Goal: Task Accomplishment & Management: Use online tool/utility

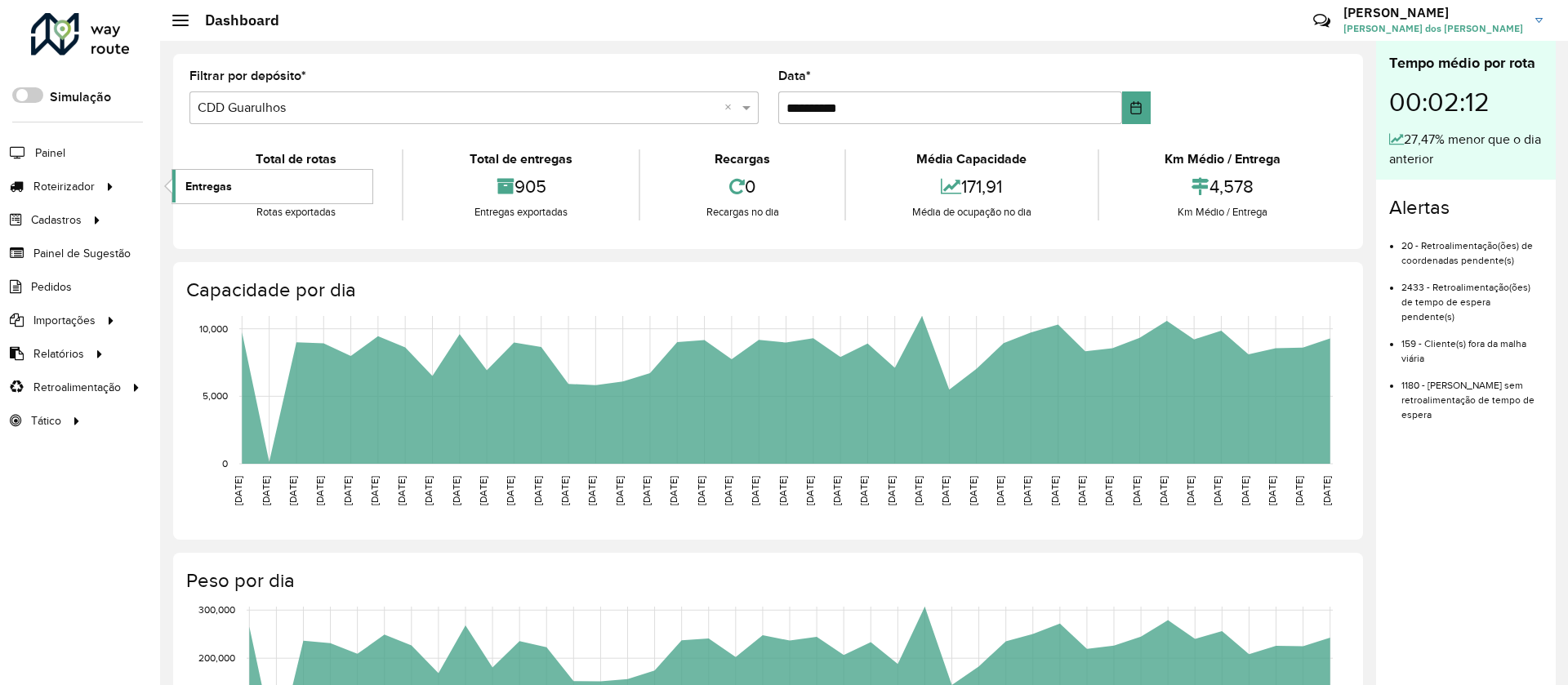
click at [204, 186] on span "Entregas" at bounding box center [209, 187] width 47 height 17
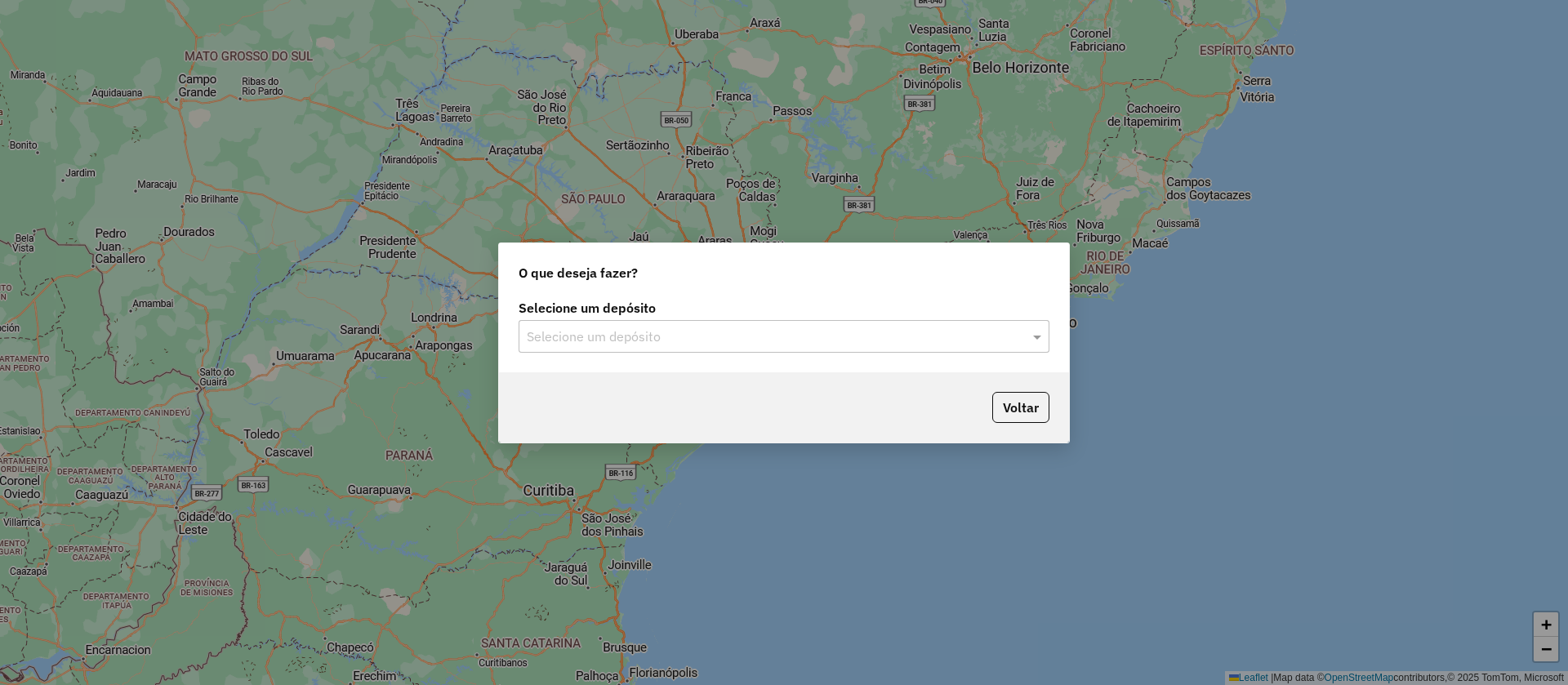
click at [570, 337] on input "text" at bounding box center [767, 337] width 482 height 20
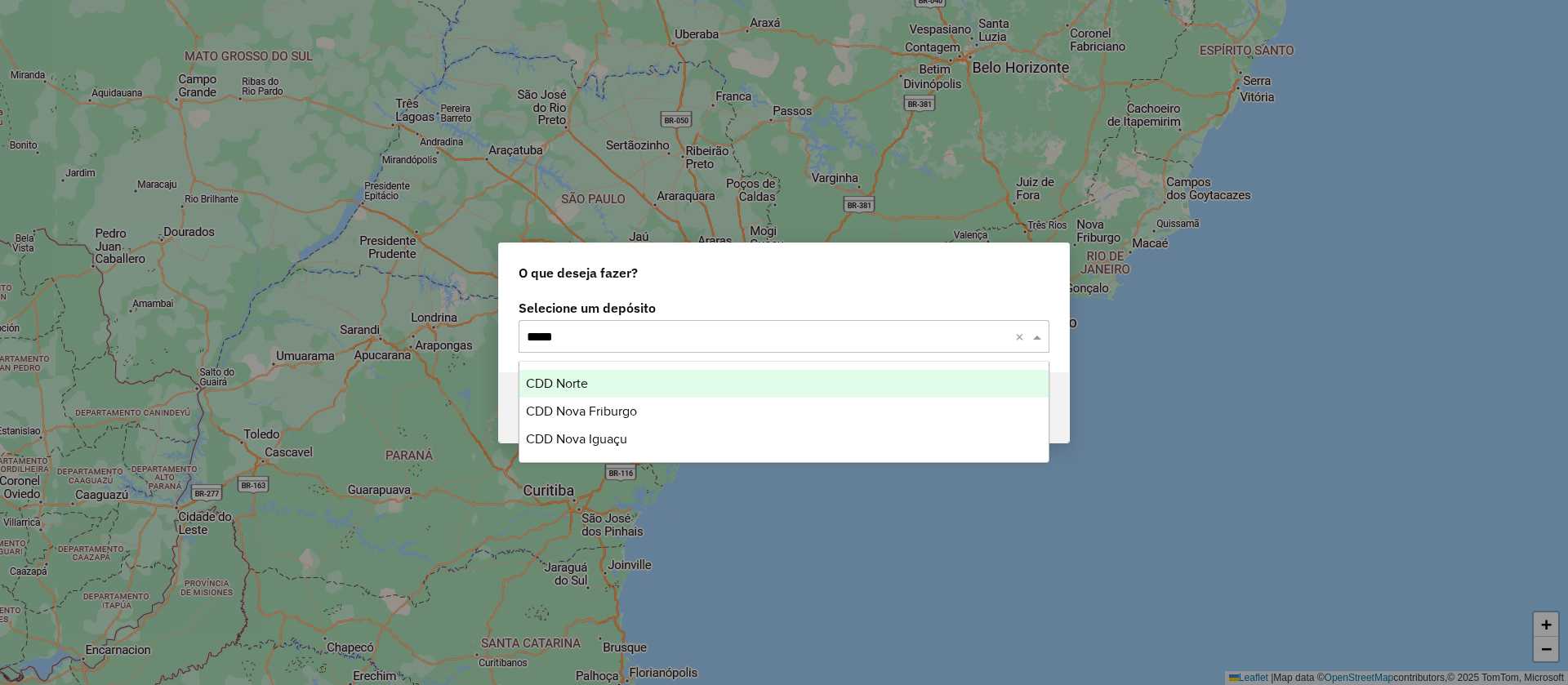
type input "******"
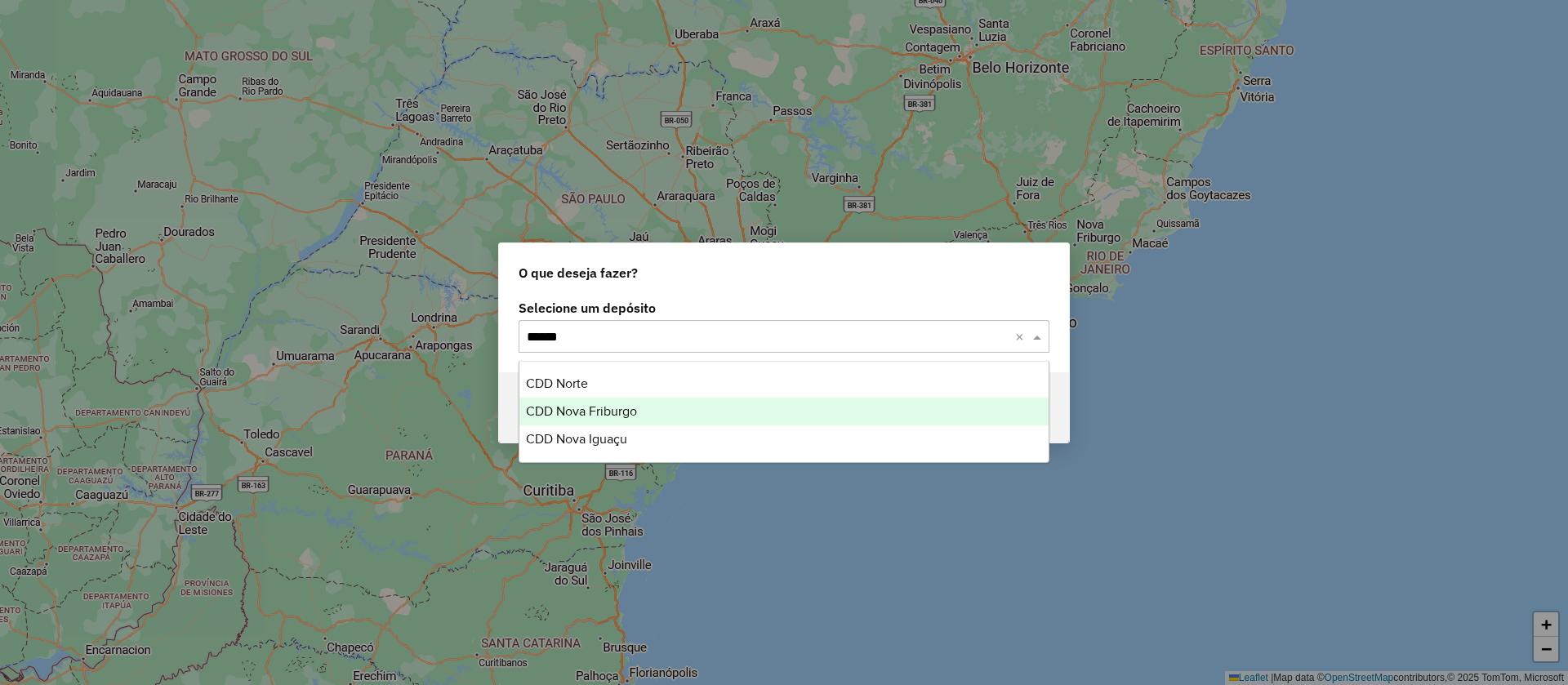
click at [588, 416] on span "CDD Nova Friburgo" at bounding box center [580, 410] width 111 height 14
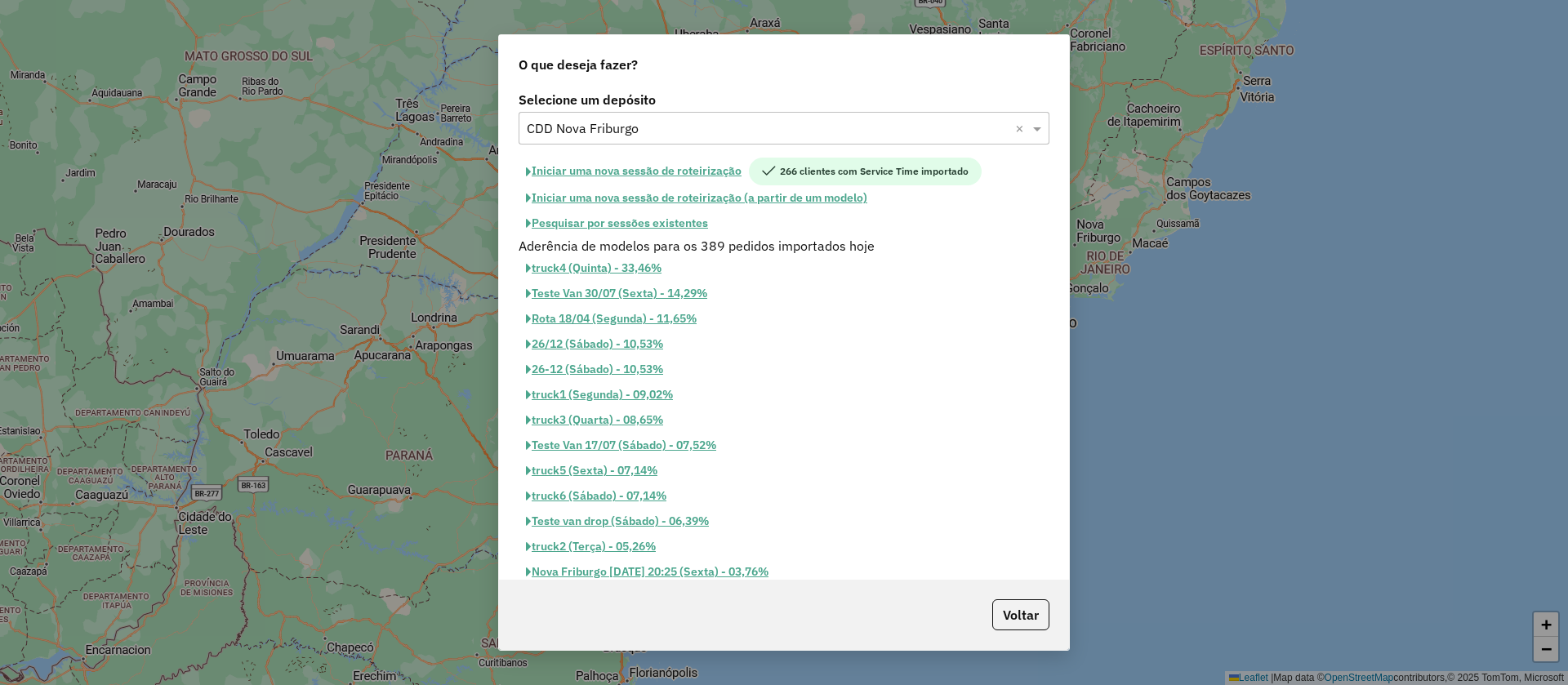
click at [576, 224] on button "Pesquisar por sessões existentes" at bounding box center [616, 224] width 196 height 25
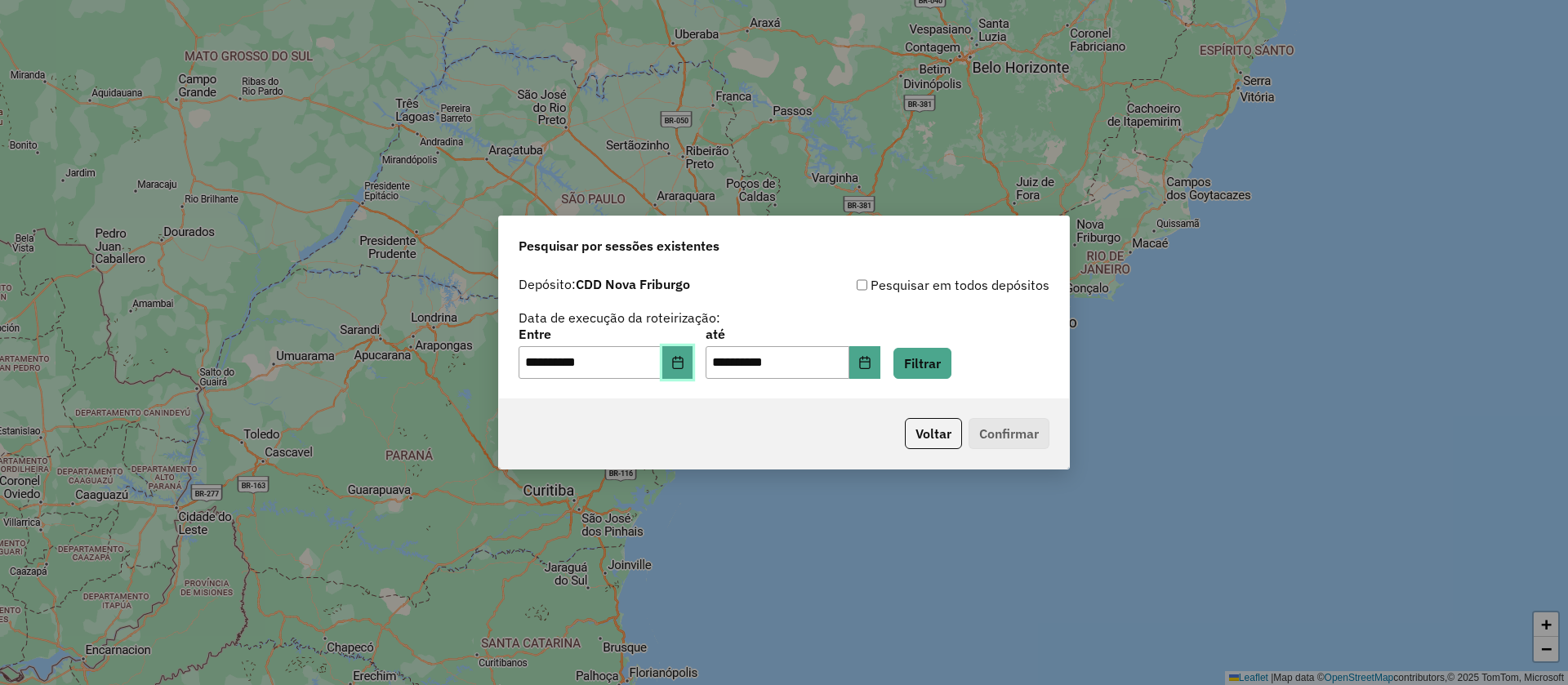
click at [693, 358] on button "Choose Date" at bounding box center [678, 362] width 31 height 32
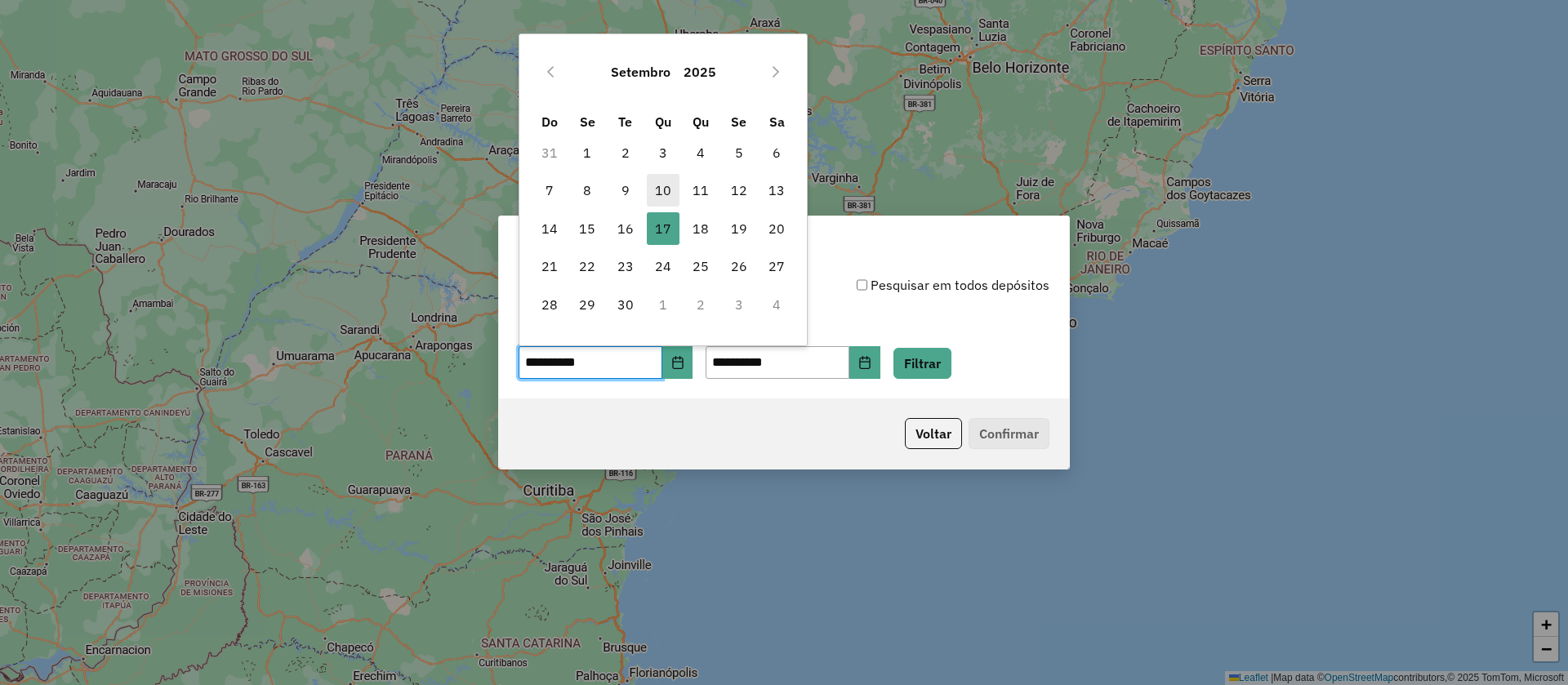
click at [666, 187] on span "10" at bounding box center [663, 190] width 32 height 32
type input "**********"
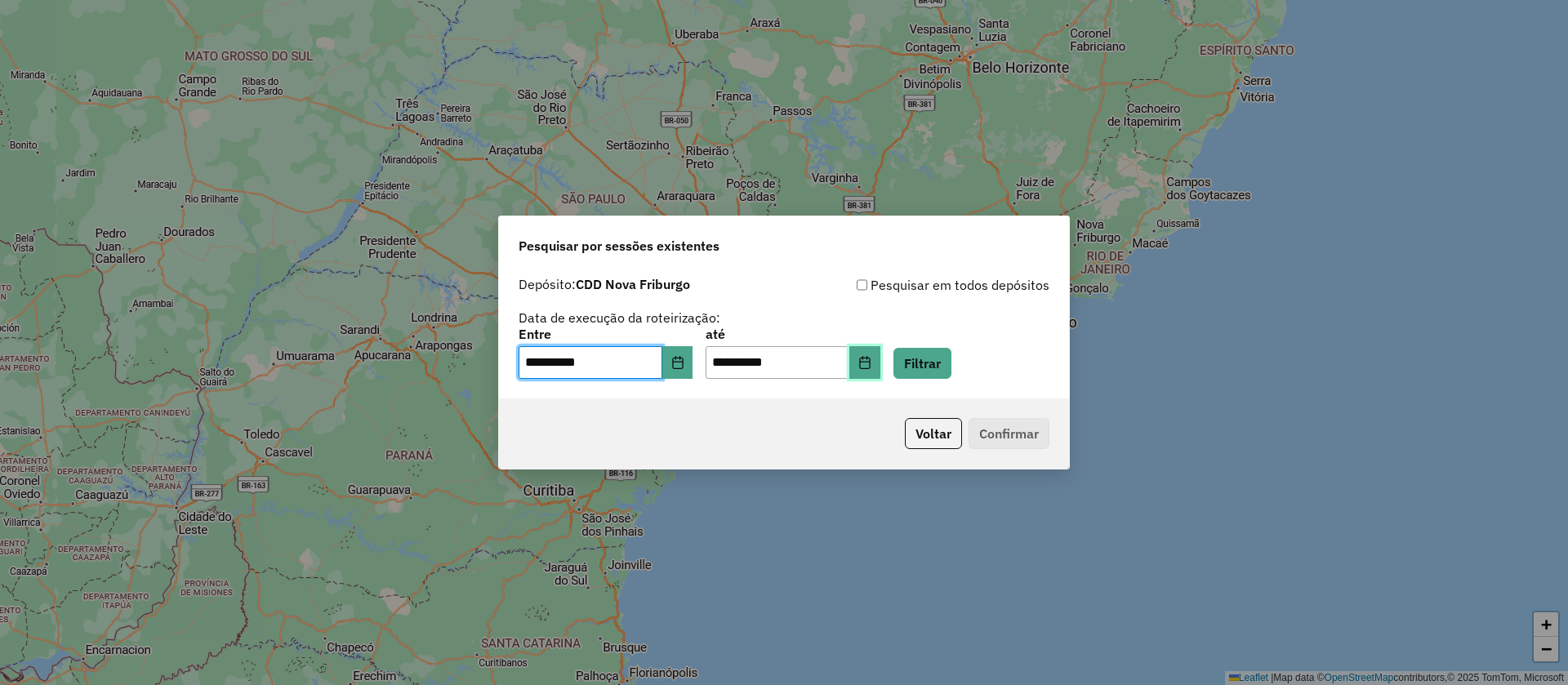
click at [880, 370] on button "Choose Date" at bounding box center [864, 362] width 31 height 32
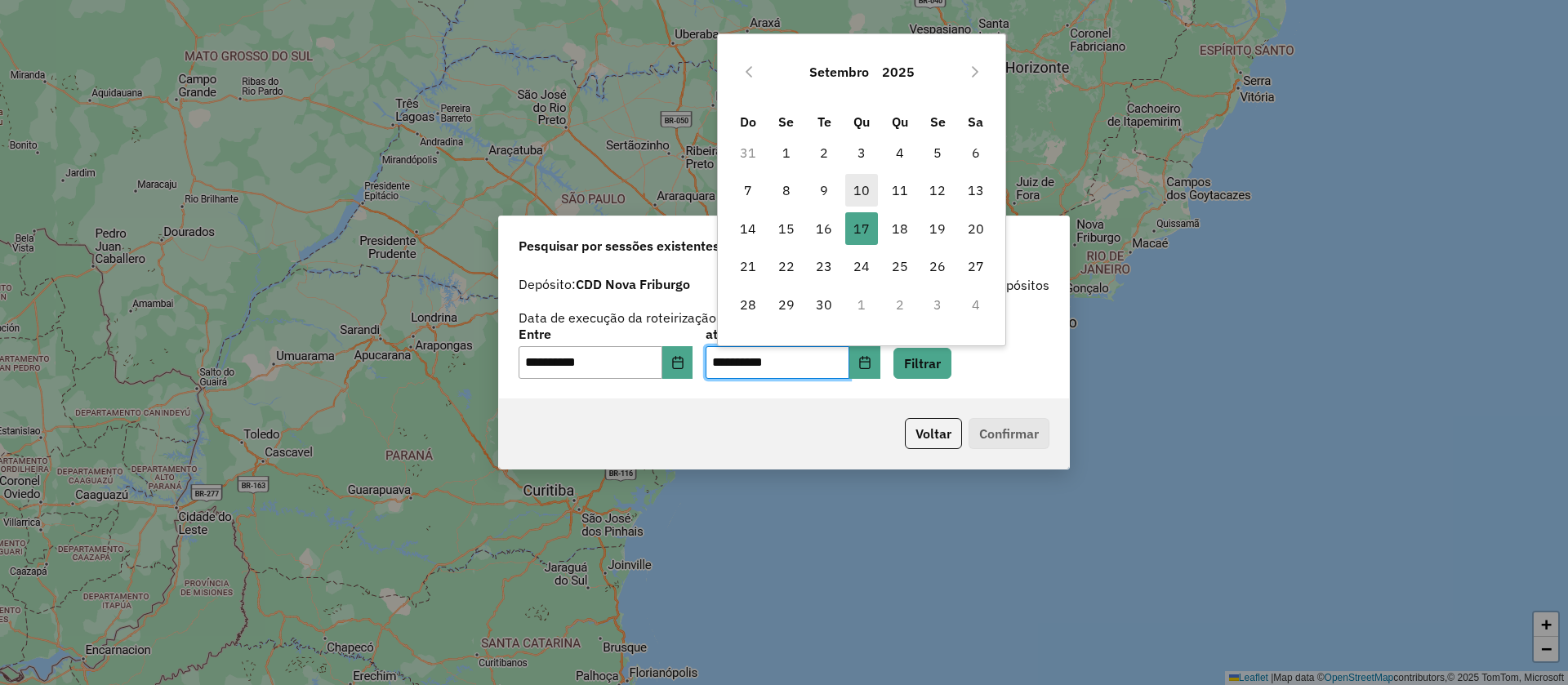
click at [868, 195] on span "10" at bounding box center [861, 190] width 32 height 32
type input "**********"
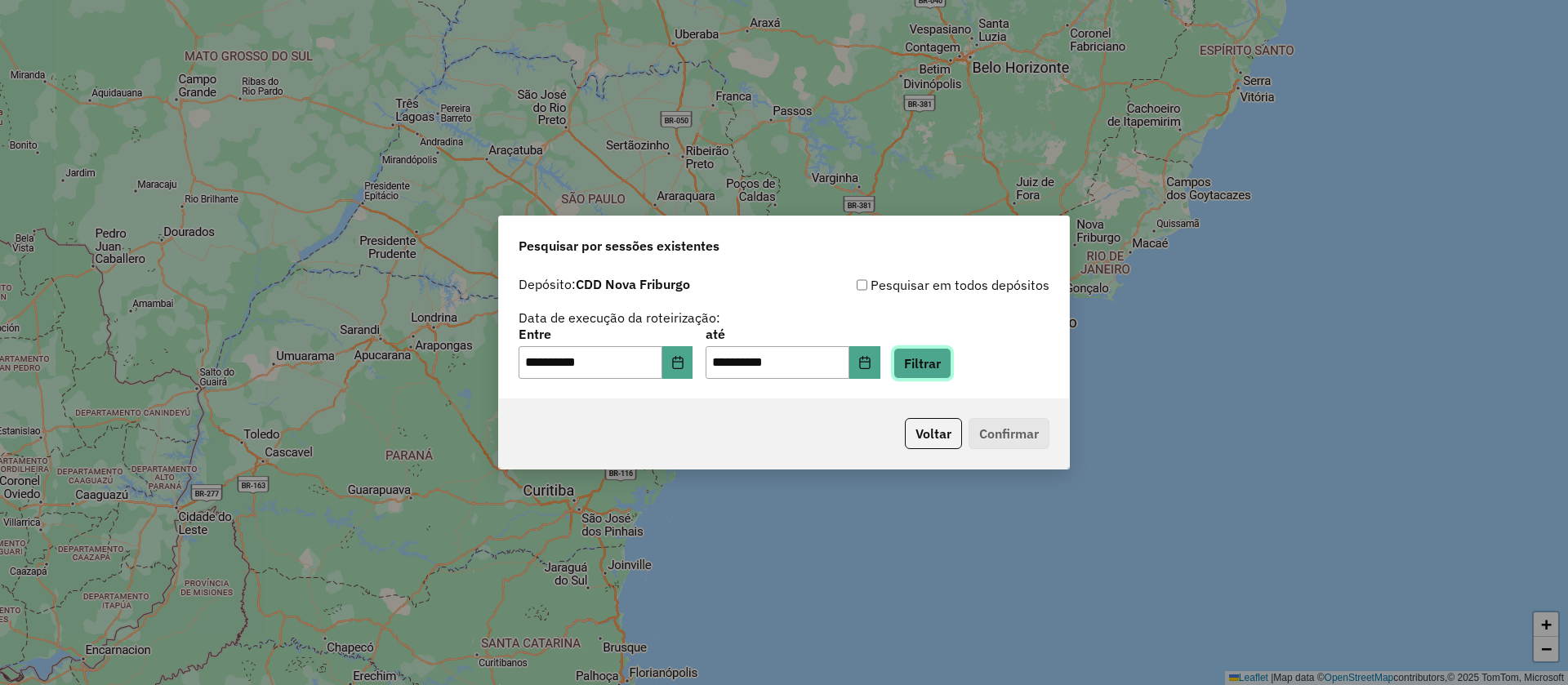
click at [947, 362] on button "Filtrar" at bounding box center [922, 363] width 58 height 31
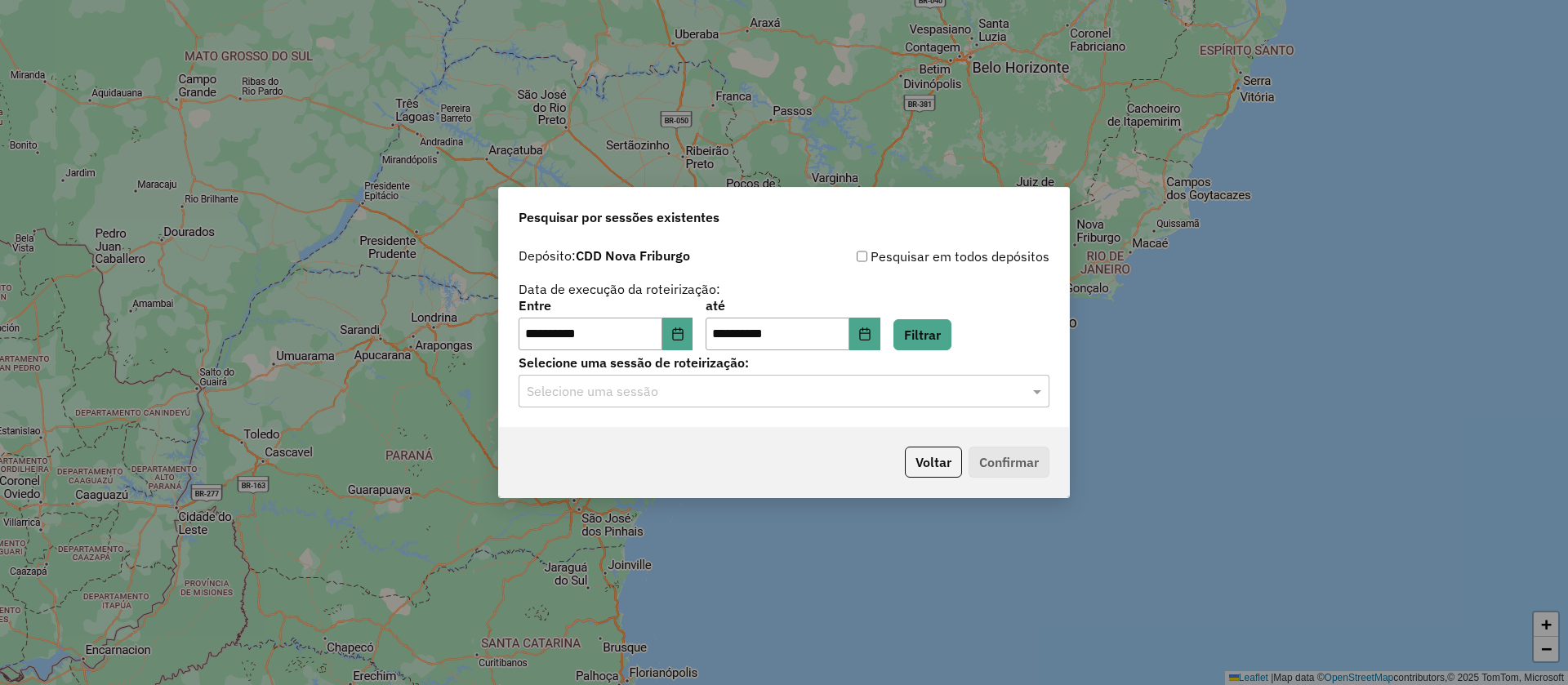
click at [627, 384] on input "text" at bounding box center [767, 392] width 482 height 20
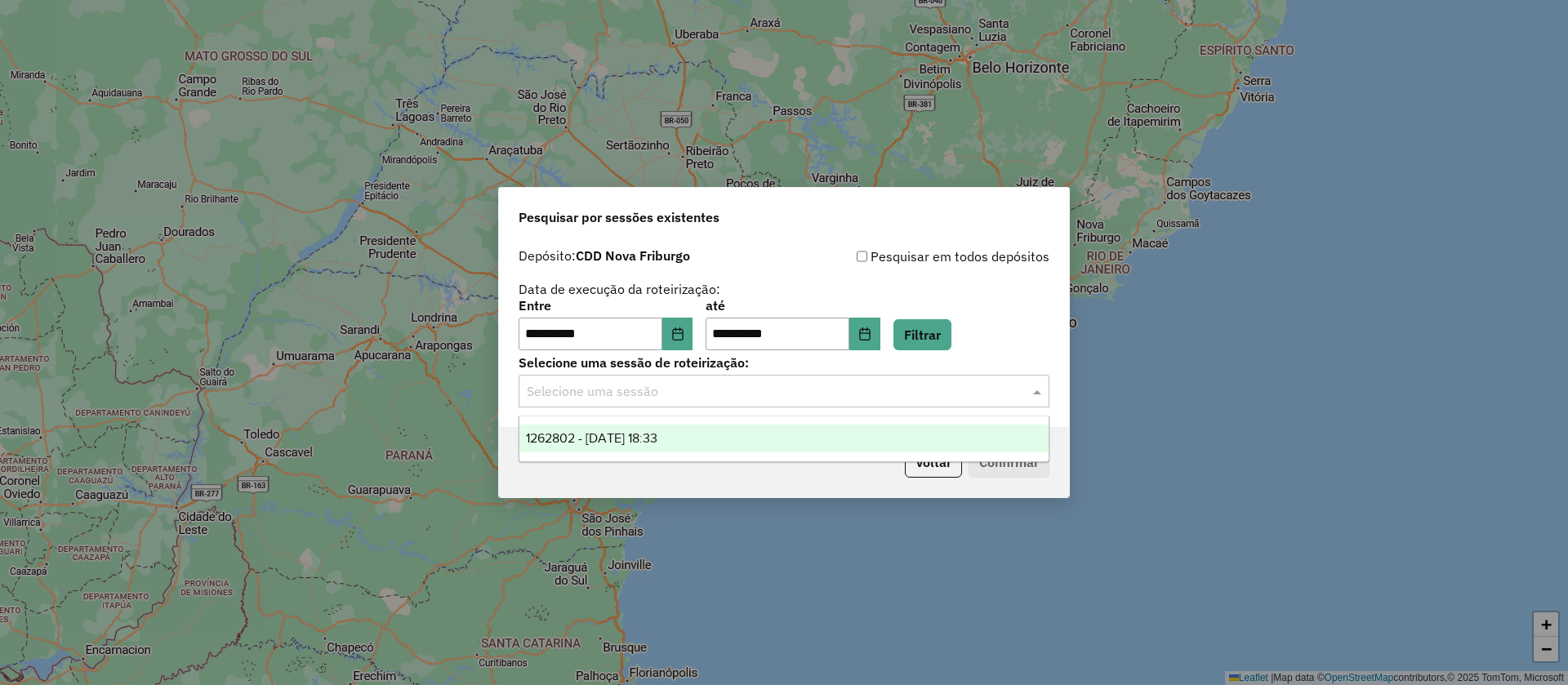
click at [610, 436] on span "1262802 - [DATE] 18:33" at bounding box center [591, 437] width 132 height 14
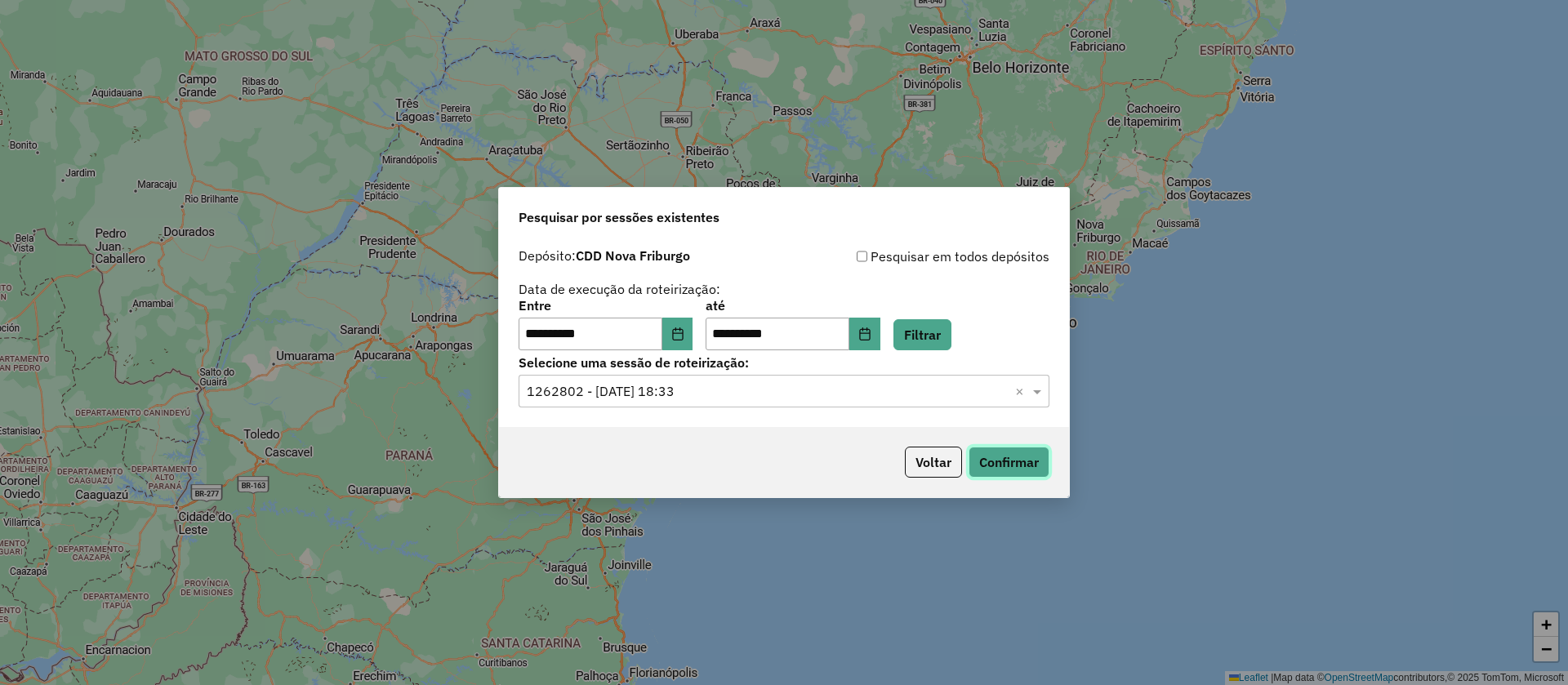
click at [1028, 468] on button "Confirmar" at bounding box center [1009, 462] width 81 height 31
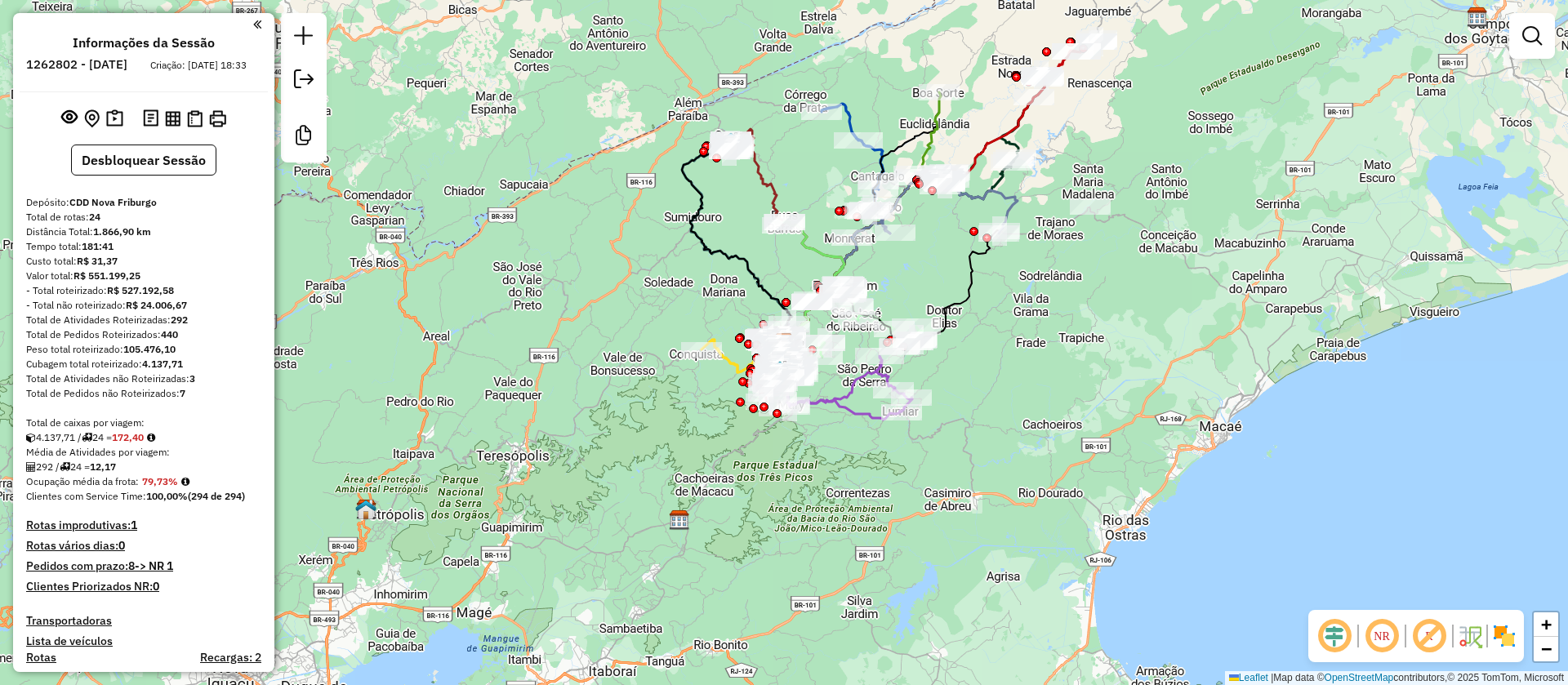
click at [1086, 343] on div "Janela de atendimento Grade de atendimento Capacidade Transportadoras Veículos …" at bounding box center [784, 342] width 1568 height 685
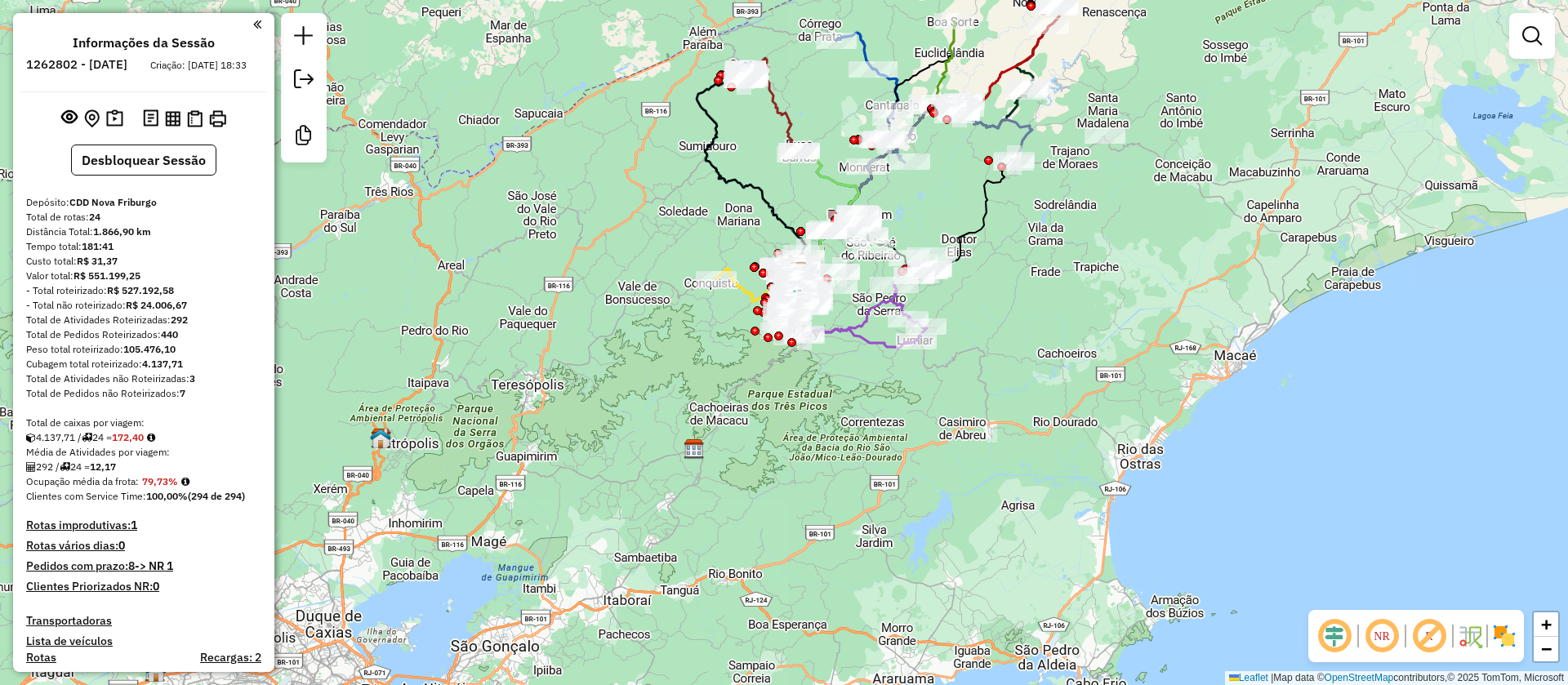
drag, startPoint x: 848, startPoint y: 448, endPoint x: 863, endPoint y: 378, distance: 71.6
click at [863, 378] on div "Janela de atendimento Grade de atendimento Capacidade Transportadoras Veículos …" at bounding box center [784, 342] width 1568 height 685
click at [169, 126] on img at bounding box center [172, 118] width 15 height 15
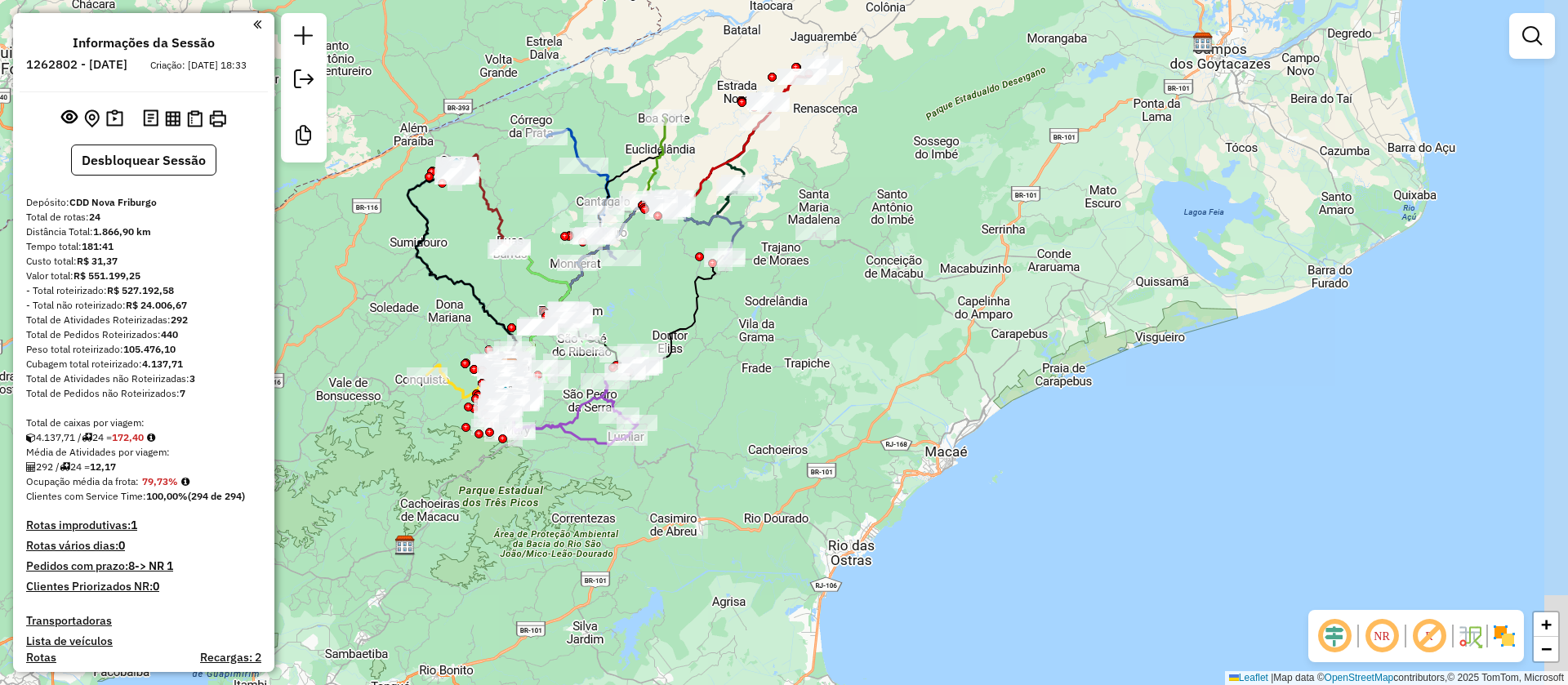
drag, startPoint x: 1145, startPoint y: 315, endPoint x: 827, endPoint y: 415, distance: 333.4
click at [830, 416] on div "Janela de atendimento Grade de atendimento Capacidade Transportadoras Veículos …" at bounding box center [784, 342] width 1568 height 685
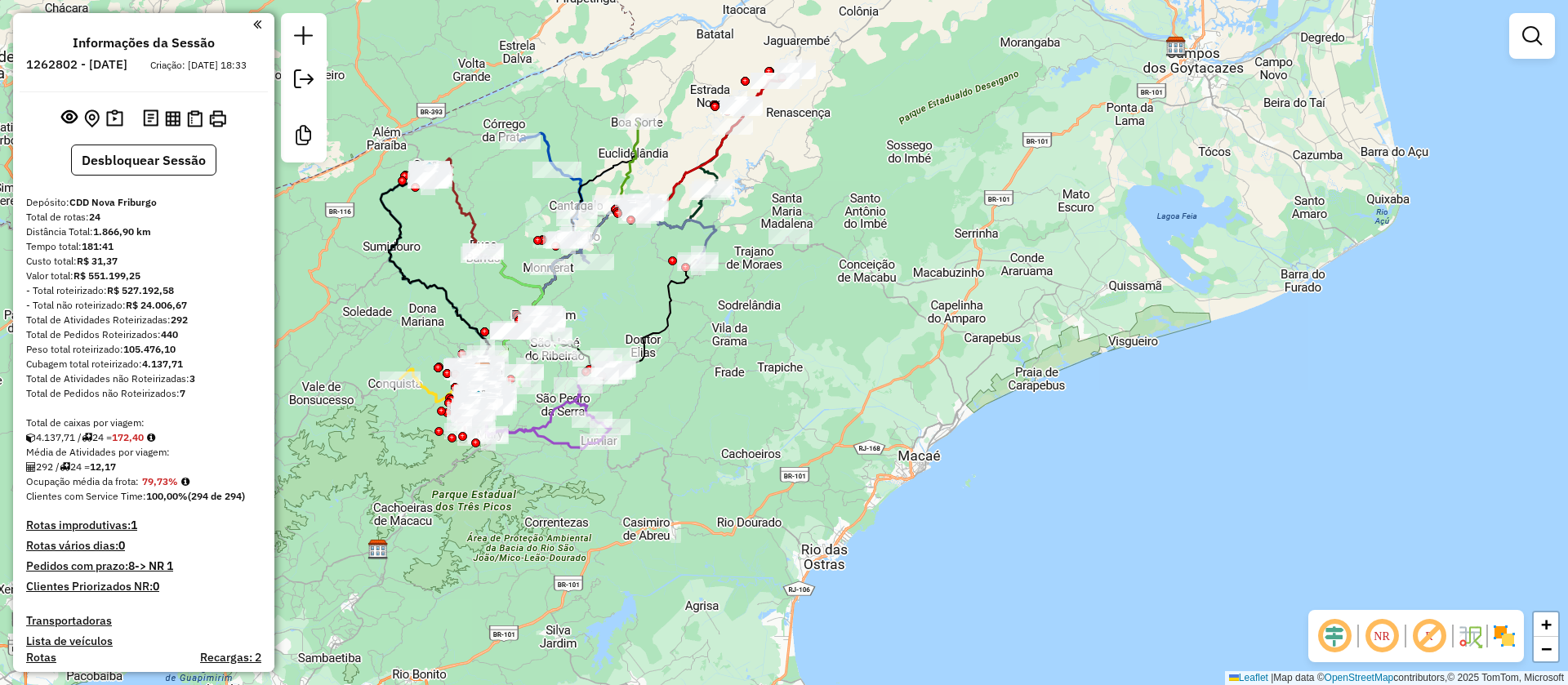
click at [760, 406] on div "Janela de atendimento Grade de atendimento Capacidade Transportadoras Veículos …" at bounding box center [784, 342] width 1568 height 685
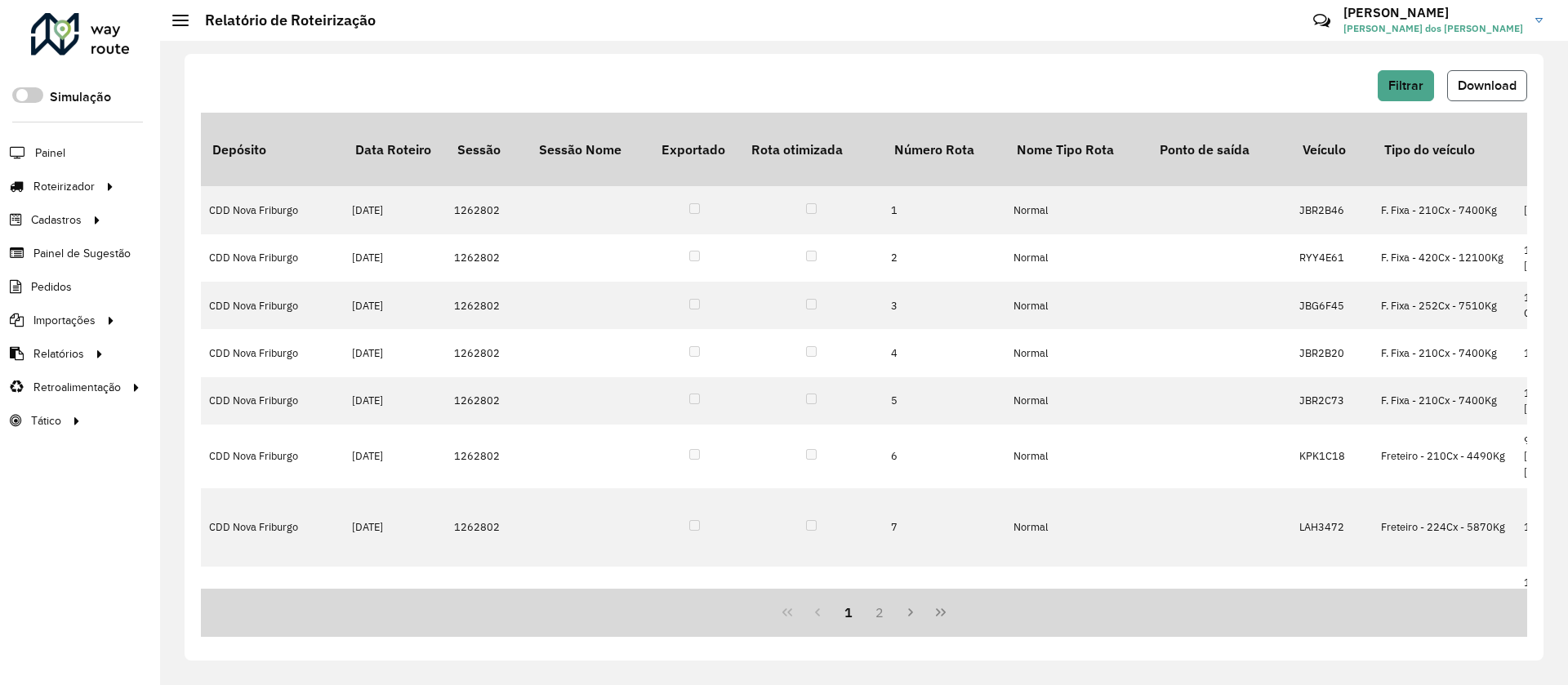
click at [1471, 79] on span "Download" at bounding box center [1486, 85] width 59 height 14
